Goal: Manage account settings

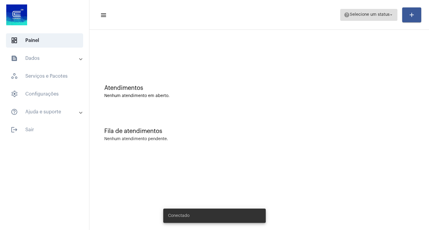
click at [370, 12] on span "help Selecione um status arrow_drop_down" at bounding box center [368, 14] width 50 height 11
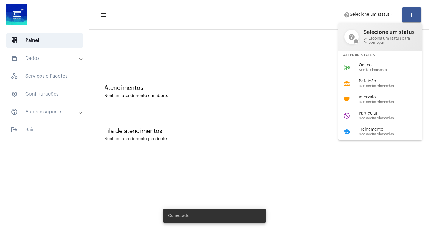
drag, startPoint x: 364, startPoint y: 132, endPoint x: 273, endPoint y: 6, distance: 155.2
click at [364, 132] on span "Treinamento" at bounding box center [392, 129] width 68 height 4
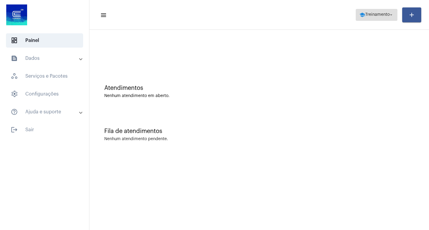
click at [385, 17] on span "school Treinamento arrow_drop_down" at bounding box center [376, 14] width 35 height 11
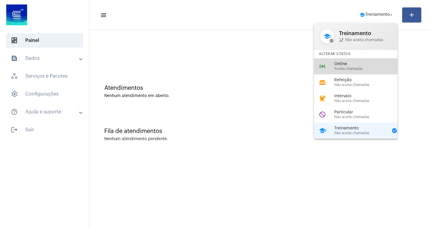
click at [342, 67] on span "Aceita chamadas" at bounding box center [368, 69] width 68 height 4
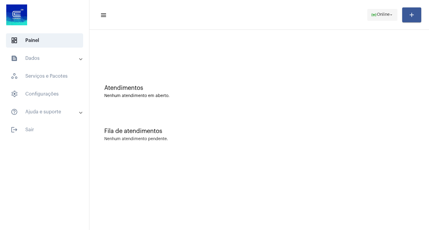
drag, startPoint x: 380, startPoint y: 13, endPoint x: 380, endPoint y: 18, distance: 5.7
click at [380, 14] on span "Online" at bounding box center [382, 15] width 13 height 4
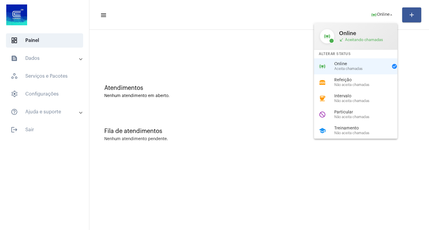
click at [337, 63] on span "Online" at bounding box center [361, 64] width 54 height 4
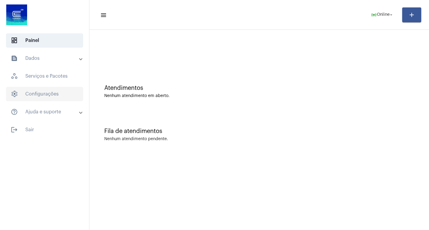
click at [47, 98] on span "settings Configurações" at bounding box center [44, 94] width 77 height 14
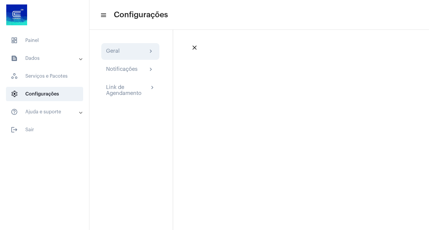
click at [126, 48] on div "Geral chevron_right" at bounding box center [130, 51] width 49 height 7
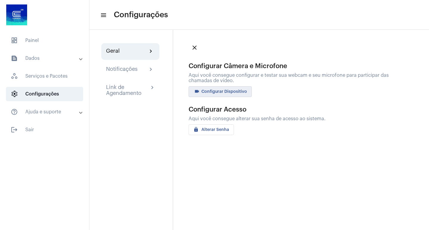
click at [234, 94] on button "videocam Configurar Dispositivo" at bounding box center [219, 91] width 63 height 11
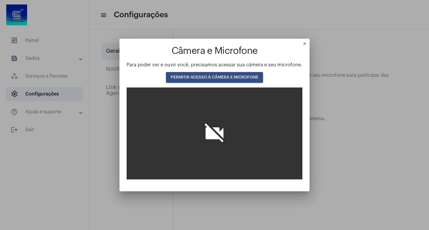
click at [214, 75] on button "PERMITIR ACESSO À CÂMERA E MICROFONE" at bounding box center [214, 77] width 97 height 11
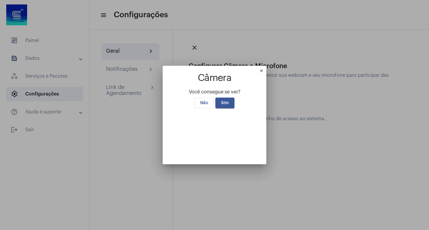
click at [224, 101] on span "Sim" at bounding box center [225, 103] width 8 height 4
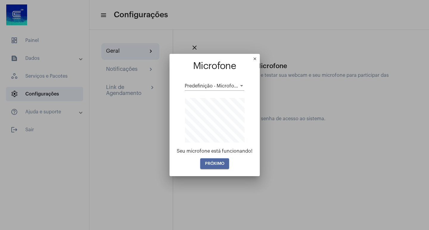
click at [217, 162] on span "PRÓXIMO" at bounding box center [214, 164] width 19 height 4
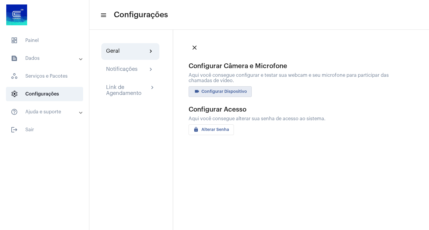
click at [196, 50] on mat-icon "close" at bounding box center [194, 47] width 7 height 7
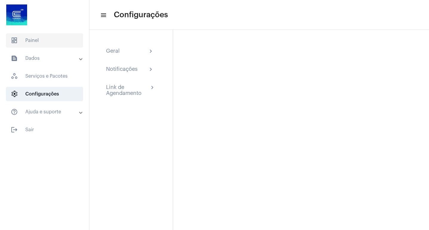
click at [35, 44] on span "dashboard Painel" at bounding box center [44, 40] width 77 height 14
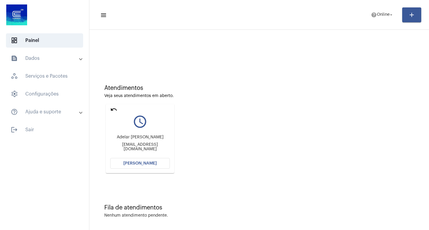
click at [111, 109] on mat-icon "undo" at bounding box center [113, 109] width 7 height 7
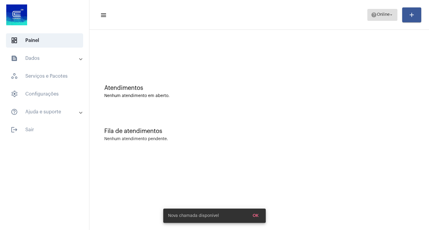
drag, startPoint x: 384, startPoint y: 13, endPoint x: 383, endPoint y: 17, distance: 4.1
click at [383, 17] on span "help Online arrow_drop_down" at bounding box center [382, 14] width 23 height 11
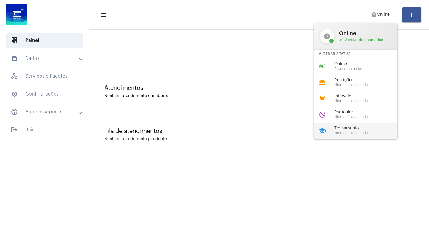
click at [344, 130] on span "Treinamento" at bounding box center [368, 128] width 68 height 4
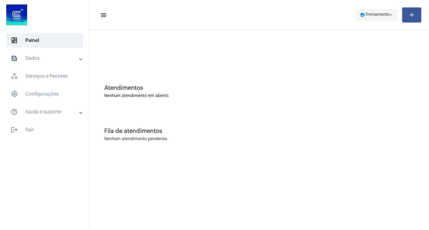
click at [376, 13] on span "Treinamento" at bounding box center [377, 15] width 24 height 4
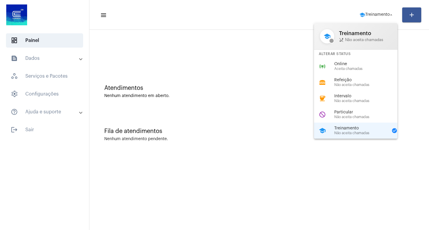
drag, startPoint x: 351, startPoint y: 173, endPoint x: 246, endPoint y: 144, distance: 109.2
click at [350, 173] on div at bounding box center [214, 115] width 429 height 230
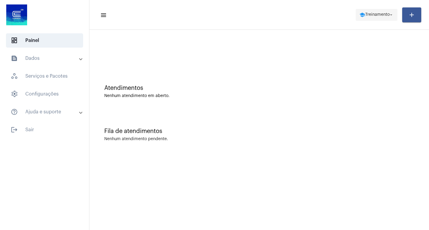
click at [368, 18] on span "school Treinamento arrow_drop_down" at bounding box center [376, 14] width 35 height 11
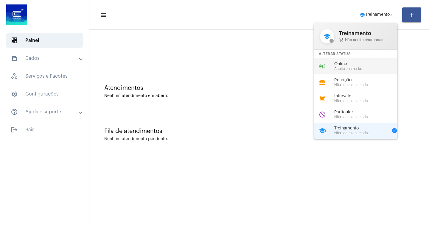
click at [346, 66] on span "Online" at bounding box center [368, 64] width 68 height 4
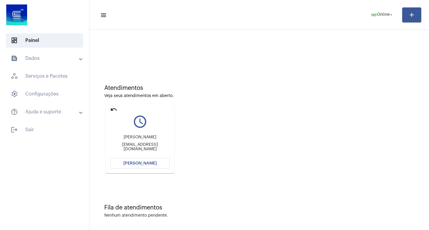
click at [112, 110] on mat-icon "undo" at bounding box center [113, 109] width 7 height 7
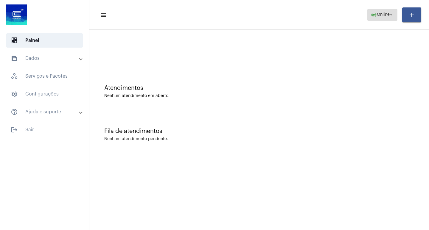
click at [383, 13] on span "Online" at bounding box center [382, 15] width 13 height 4
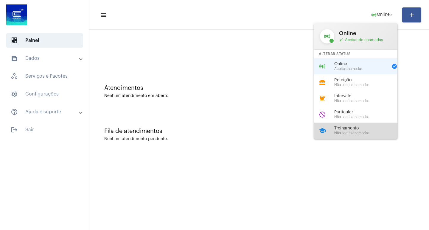
click at [348, 133] on span "Não aceita chamadas" at bounding box center [368, 133] width 68 height 4
